Goal: Information Seeking & Learning: Learn about a topic

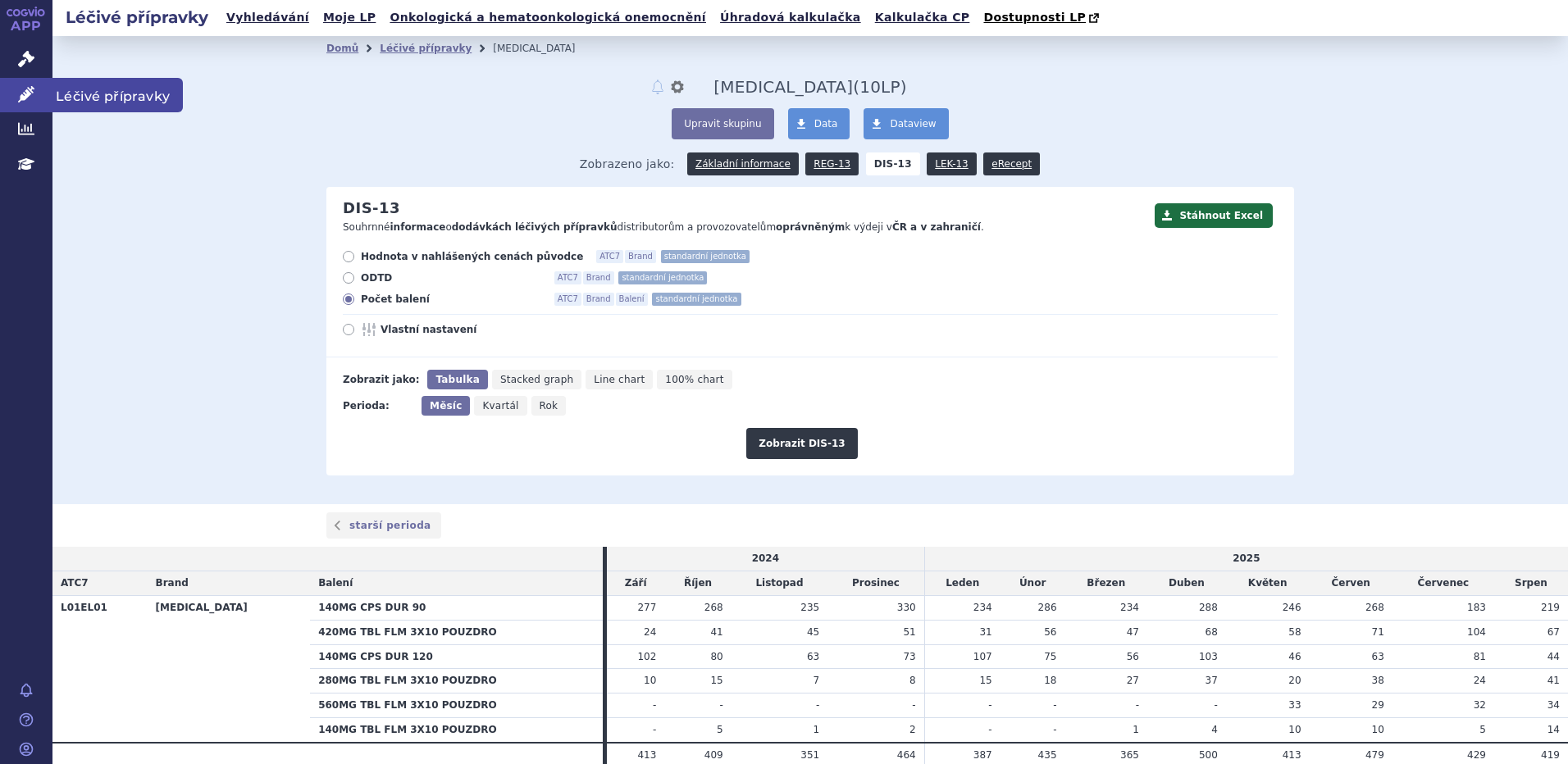
click at [22, 86] on icon at bounding box center [26, 94] width 16 height 16
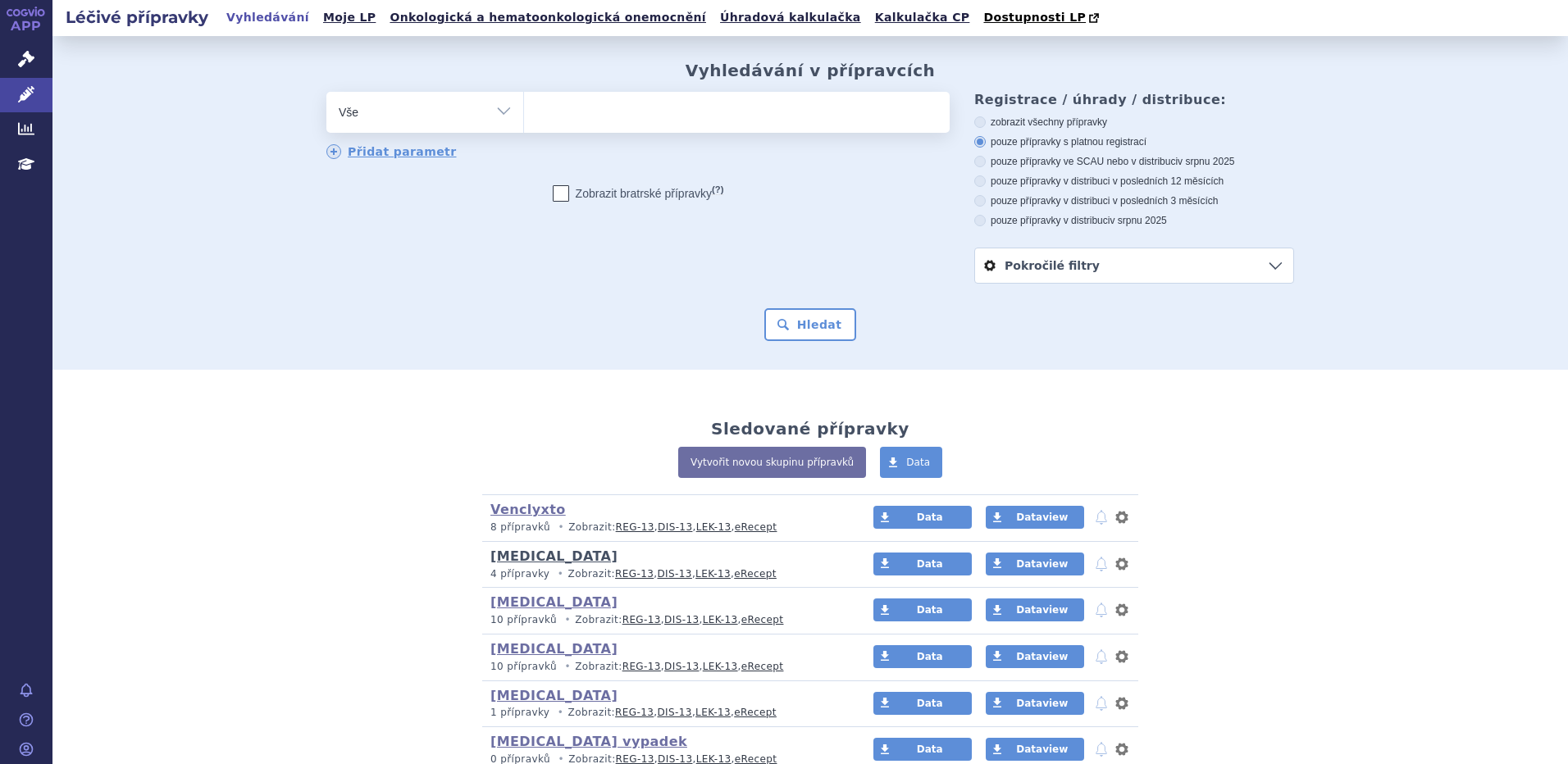
scroll to position [201, 0]
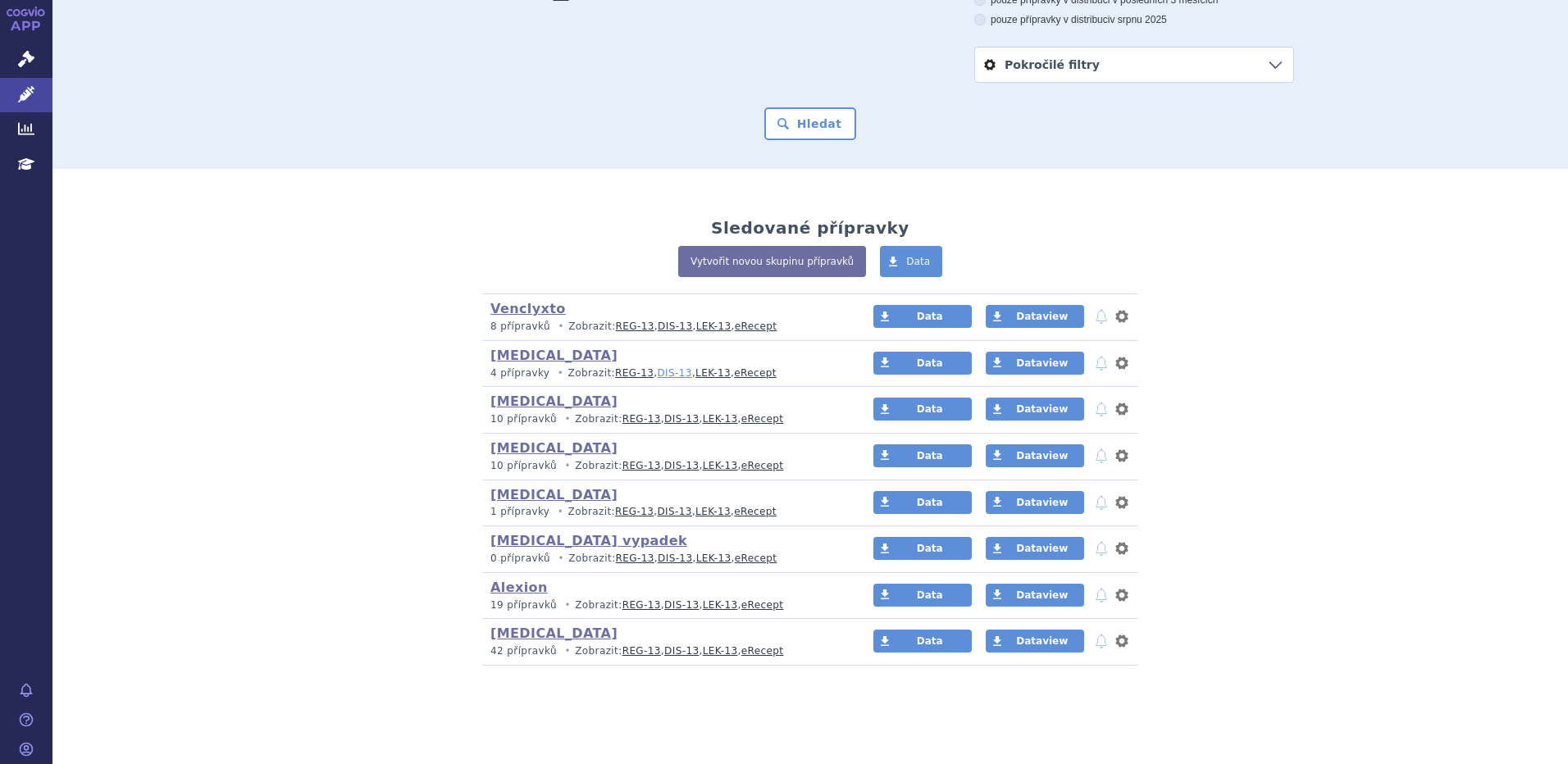
click at [657, 377] on link "DIS-13" at bounding box center [674, 372] width 35 height 11
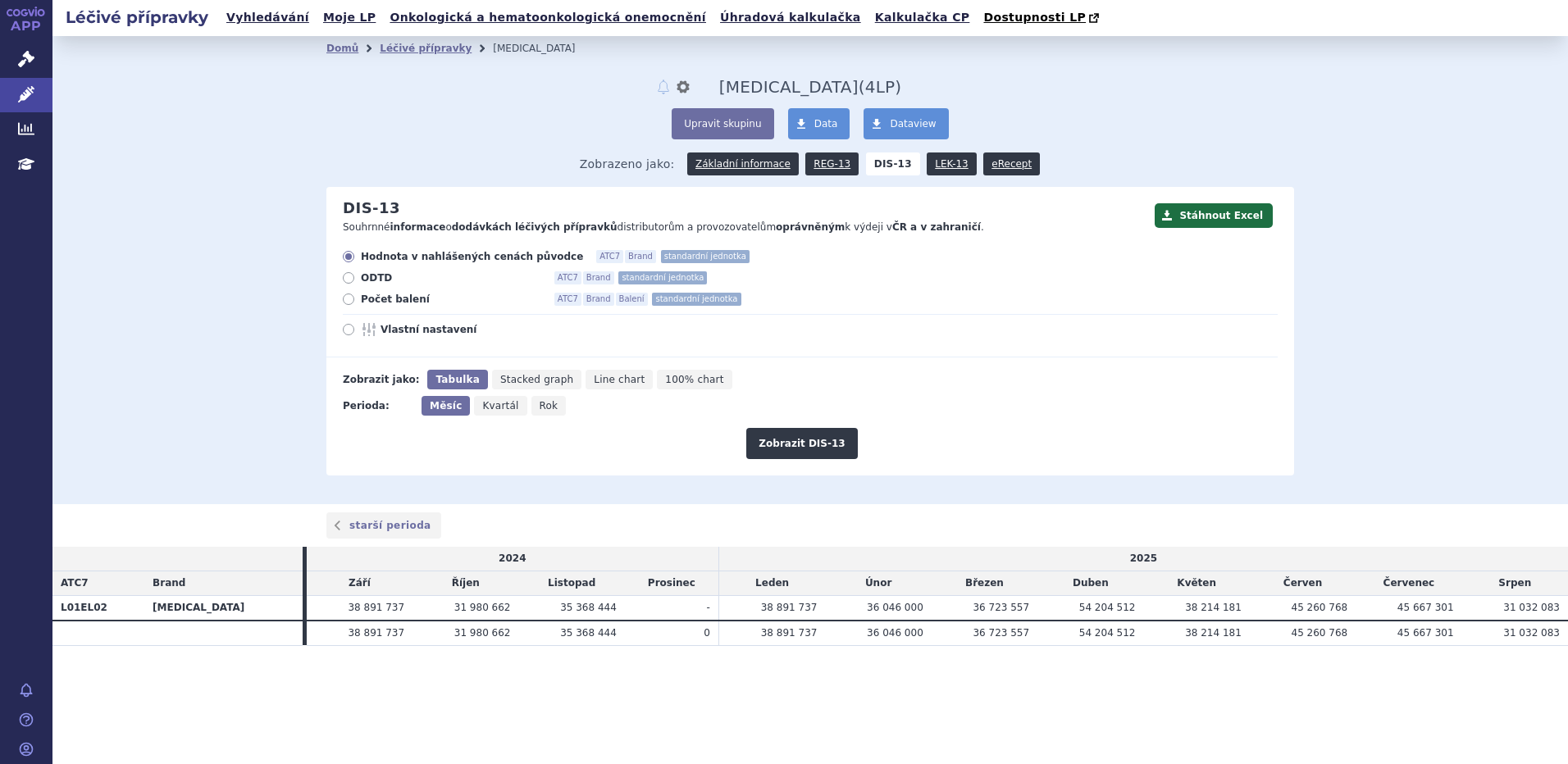
click at [348, 303] on icon at bounding box center [348, 299] width 11 height 11
click at [348, 303] on input "Počet balení ATC7 Brand Balení standardní jednotka" at bounding box center [350, 302] width 10 height 10
radio input "true"
click at [774, 449] on button "Zobrazit DIS-13" at bounding box center [801, 443] width 111 height 31
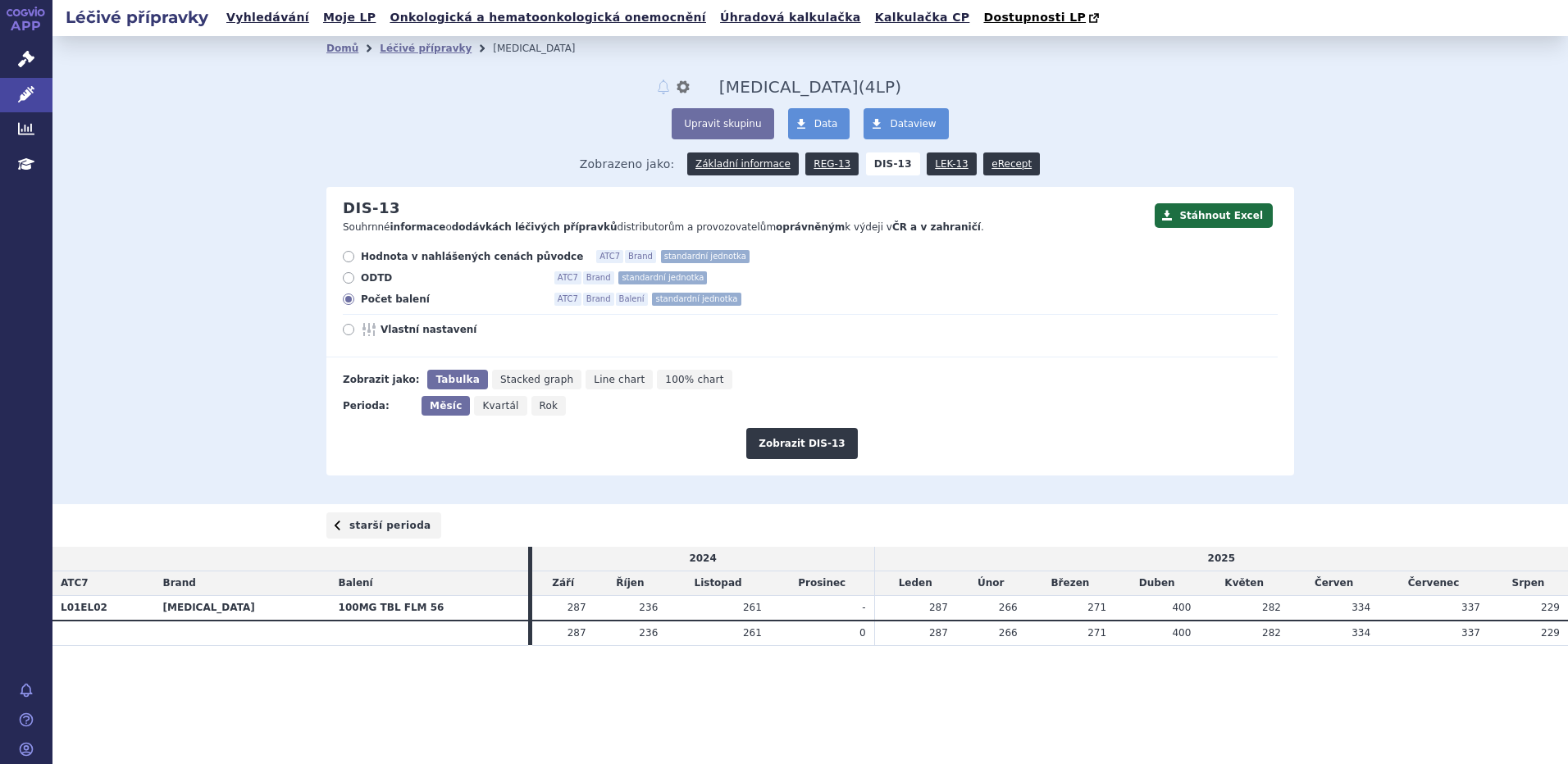
click at [365, 535] on link "starší perioda" at bounding box center [384, 525] width 115 height 26
click at [1363, 606] on td "146" at bounding box center [1334, 608] width 89 height 24
drag, startPoint x: 1363, startPoint y: 606, endPoint x: 1482, endPoint y: 609, distance: 119.0
click at [1482, 609] on td "206" at bounding box center [1433, 608] width 110 height 24
drag, startPoint x: 1482, startPoint y: 609, endPoint x: 1463, endPoint y: 611, distance: 19.1
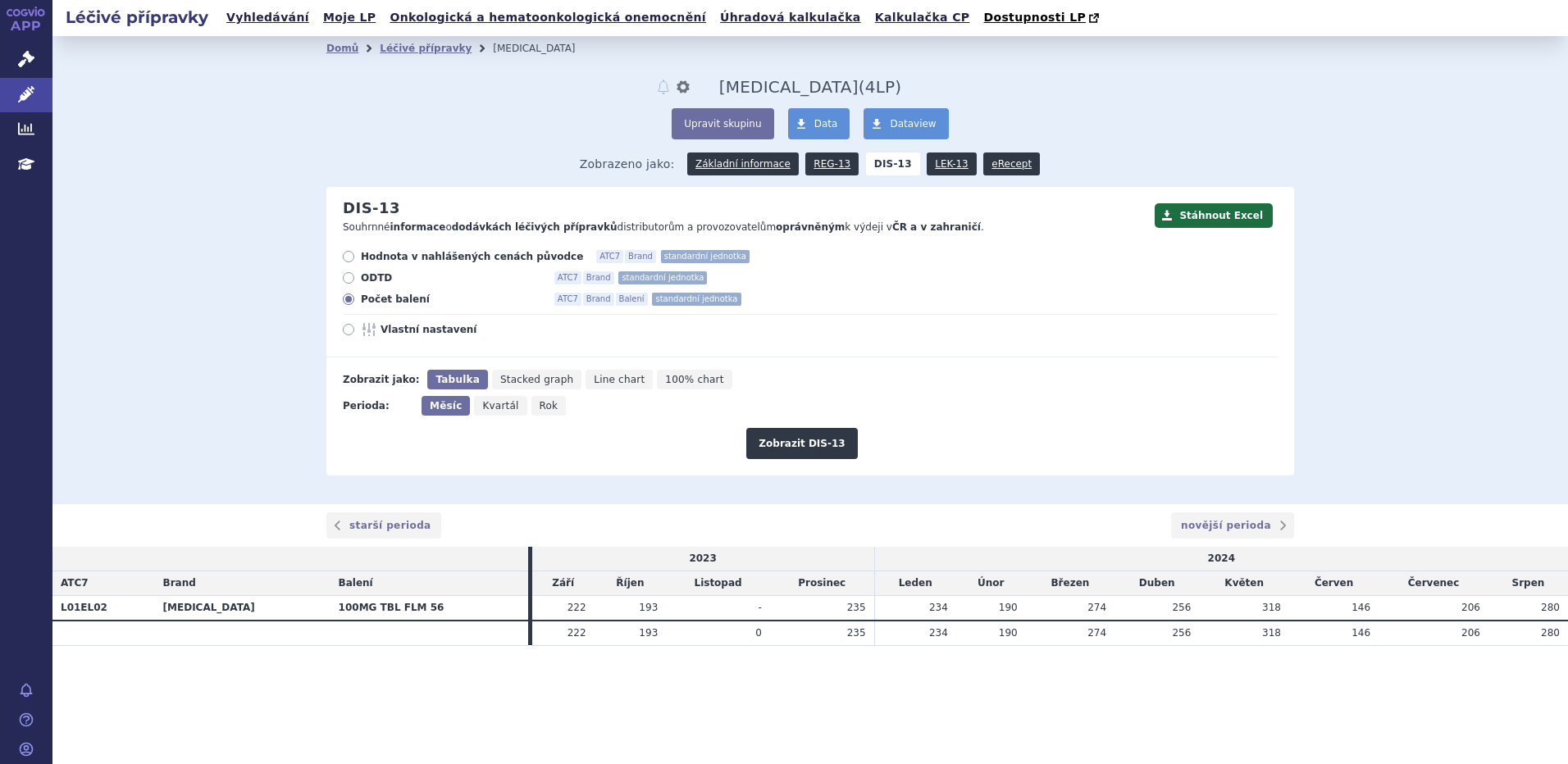
click at [1463, 611] on td "206" at bounding box center [1433, 608] width 110 height 24
click at [1251, 528] on link "novější perioda" at bounding box center [1233, 525] width 123 height 26
drag, startPoint x: 0, startPoint y: 0, endPoint x: 1564, endPoint y: 613, distance: 1679.8
click at [1564, 613] on td "229" at bounding box center [1528, 608] width 80 height 24
drag, startPoint x: 1564, startPoint y: 613, endPoint x: 1335, endPoint y: 608, distance: 229.1
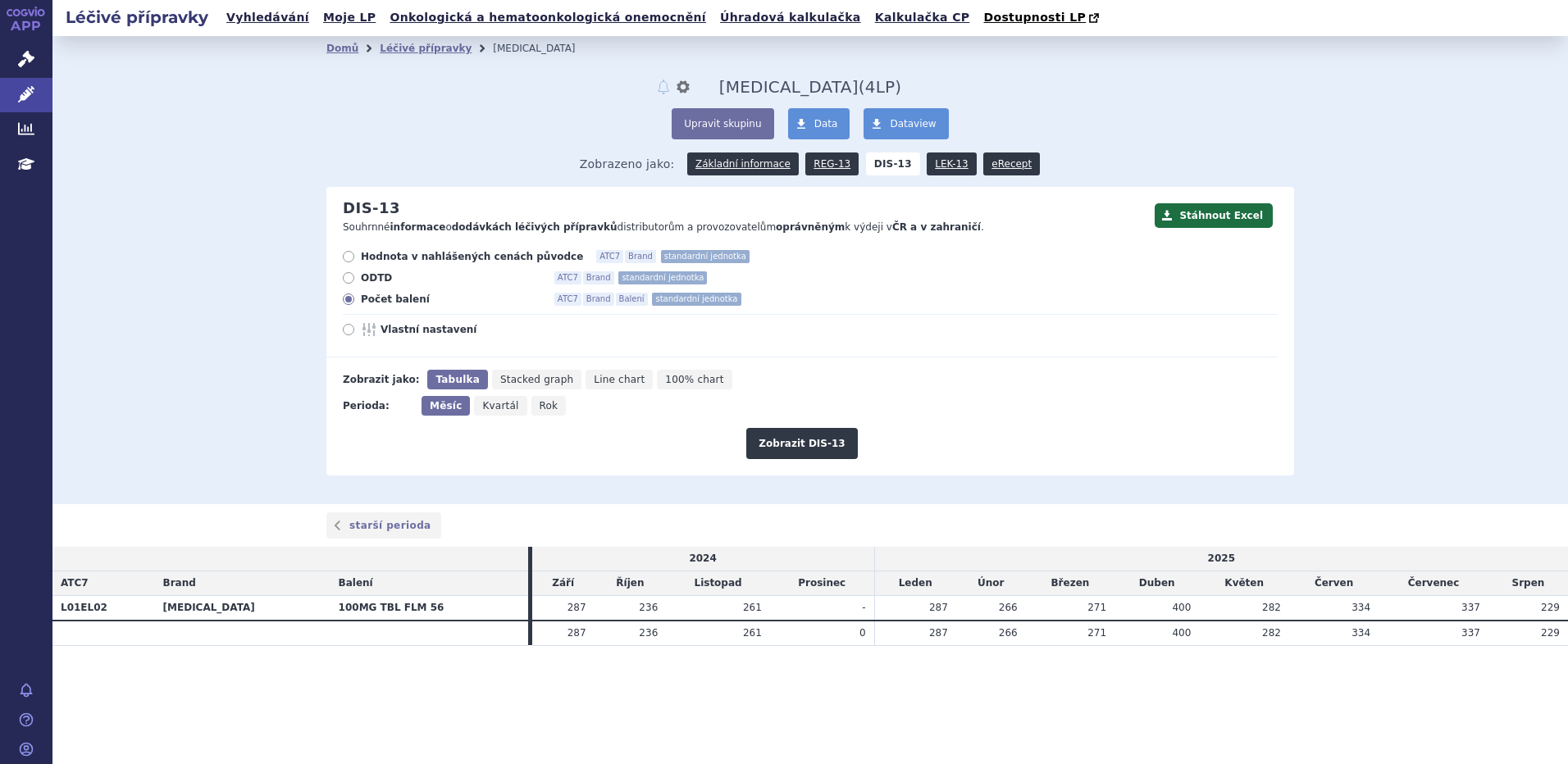
click at [1335, 608] on tr "L01EL02 CALQUENCE 100MG TBL FLM 56 287 236 261 - 287" at bounding box center [811, 608] width 1516 height 24
click at [1334, 608] on td "334" at bounding box center [1334, 608] width 89 height 24
drag, startPoint x: 1343, startPoint y: 607, endPoint x: 1492, endPoint y: 609, distance: 149.0
click at [1492, 609] on tr "L01EL02 CALQUENCE 100MG TBL FLM 56 287 236 261 - 287" at bounding box center [811, 608] width 1516 height 24
click at [1492, 609] on td "229" at bounding box center [1528, 608] width 80 height 24
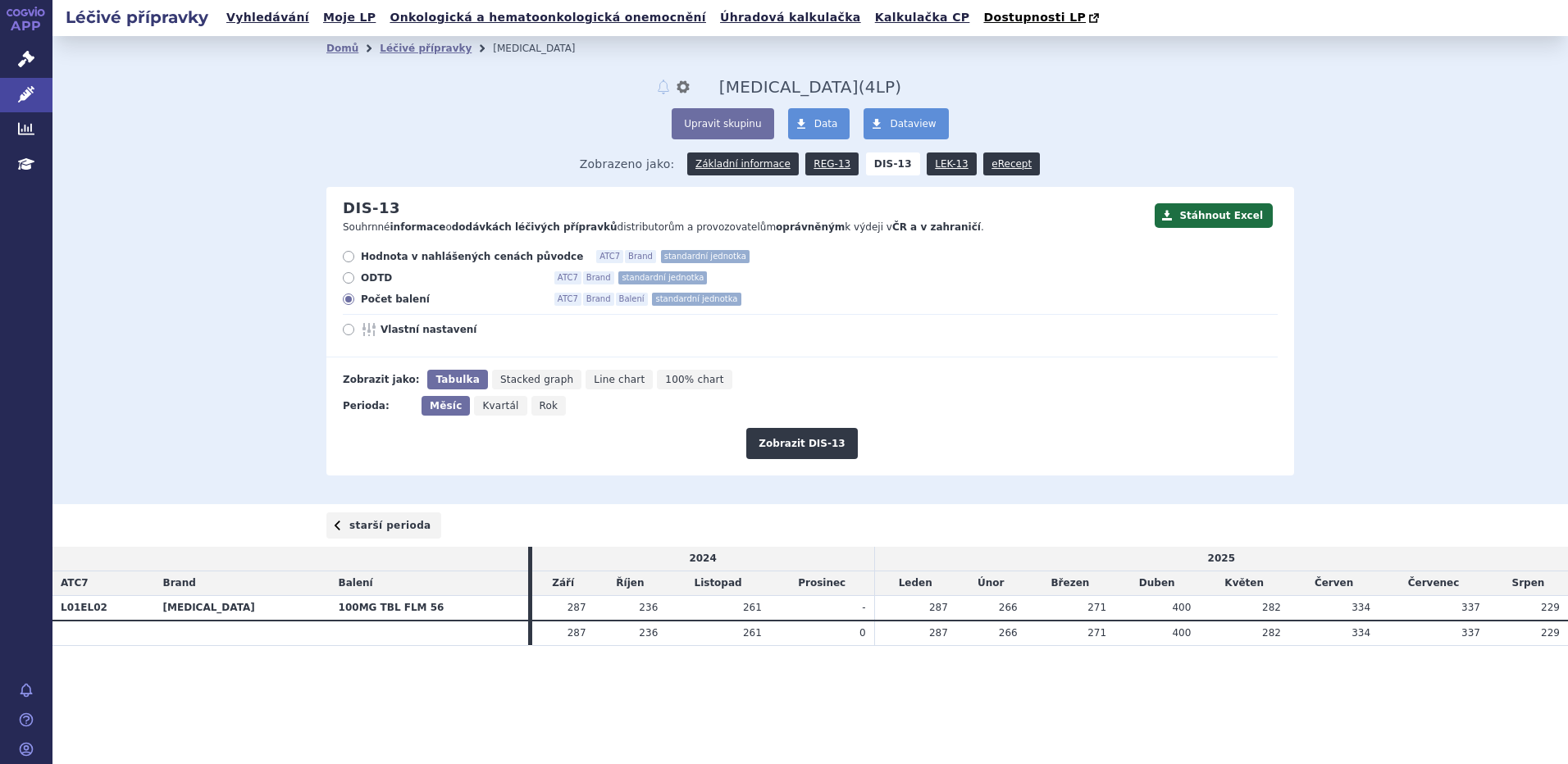
click at [379, 536] on link "starší perioda" at bounding box center [384, 525] width 115 height 26
click at [1218, 524] on link "novější perioda" at bounding box center [1233, 525] width 123 height 26
click at [1396, 480] on div "Domů Léčivé přípravky [MEDICAL_DATA] notifikace nastavení Přejmenovat Smazat [M…" at bounding box center [811, 271] width 1516 height 468
click at [29, 84] on link "Léčivé přípravky" at bounding box center [26, 95] width 53 height 35
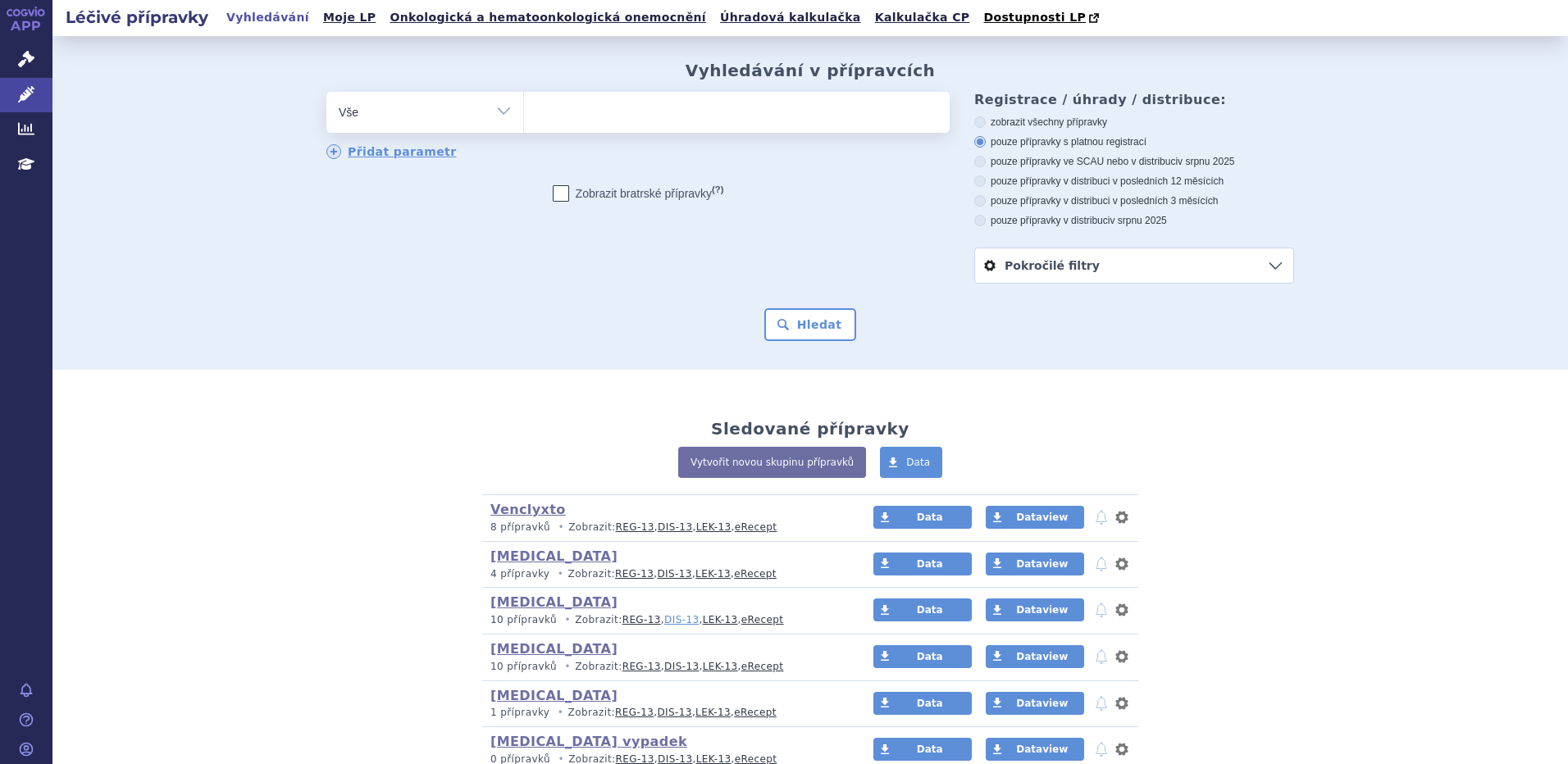
click at [668, 621] on link "DIS-13" at bounding box center [682, 620] width 35 height 11
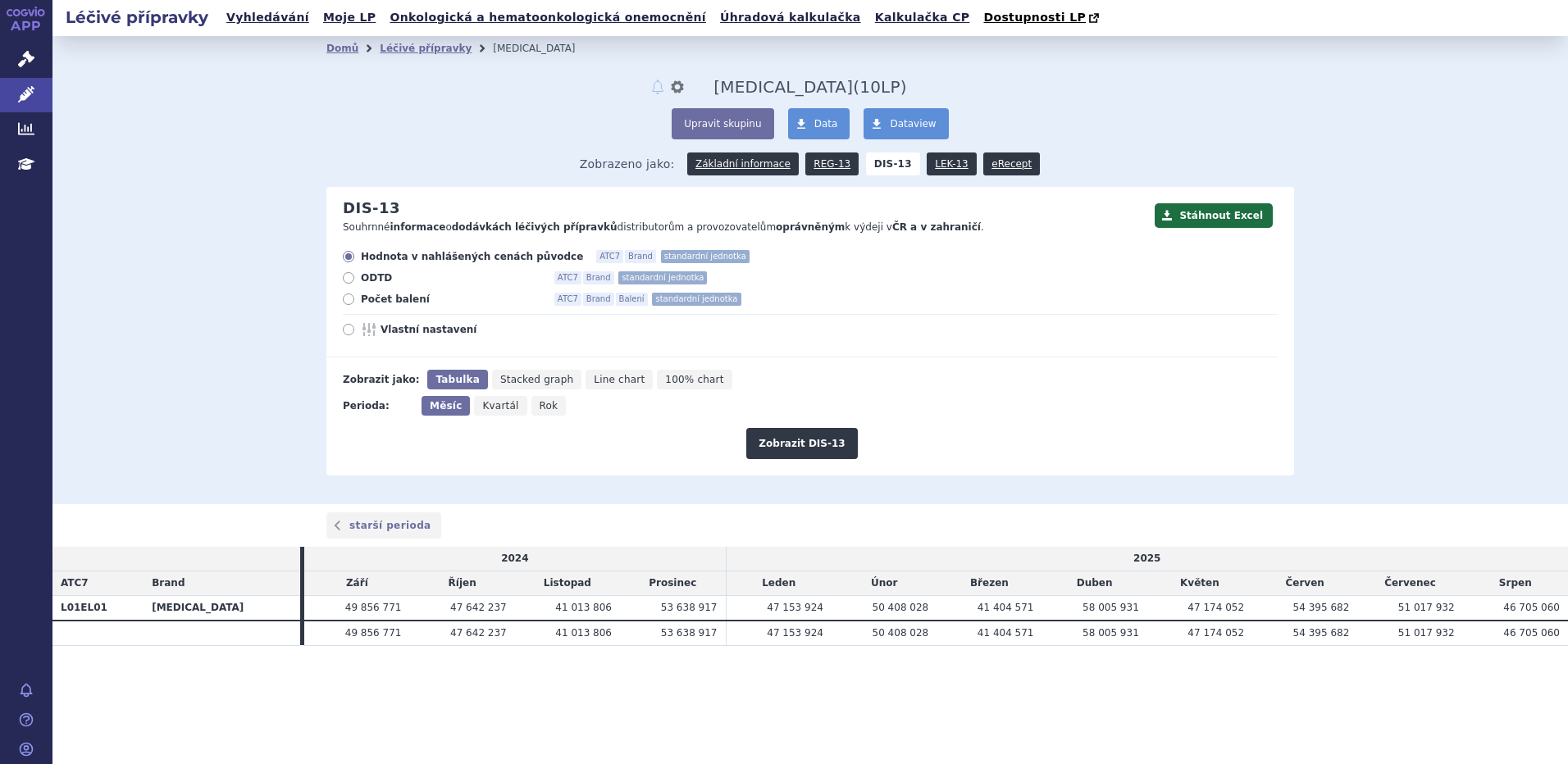
click at [345, 299] on icon at bounding box center [348, 299] width 11 height 11
click at [345, 299] on input "Počet balení ATC7 Brand Balení standardní jednotka" at bounding box center [350, 302] width 10 height 10
radio input "true"
click at [794, 449] on button "Zobrazit DIS-13" at bounding box center [801, 443] width 111 height 31
